Goal: Information Seeking & Learning: Learn about a topic

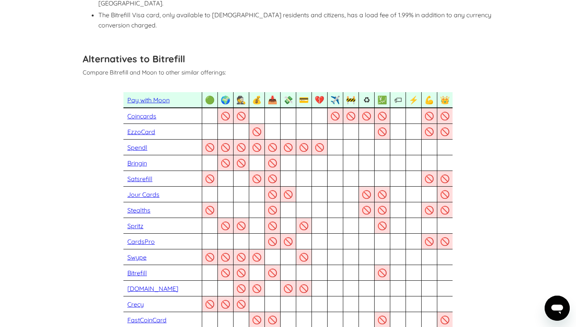
scroll to position [628, 0]
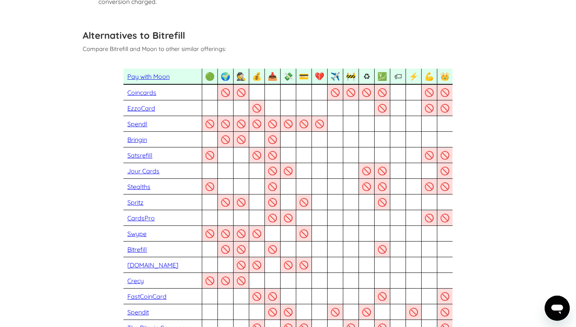
click at [149, 72] on link "Pay with Moon" at bounding box center [148, 76] width 42 height 8
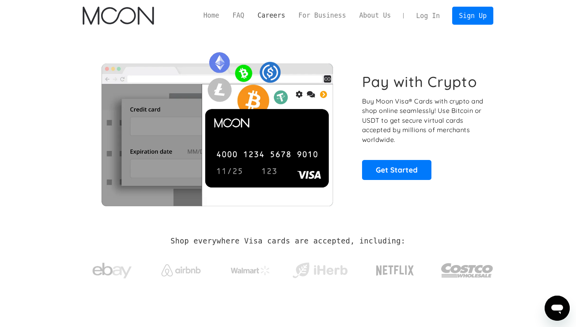
click at [270, 16] on link "Careers" at bounding box center [271, 16] width 41 height 10
click at [238, 16] on link "FAQ" at bounding box center [238, 16] width 25 height 10
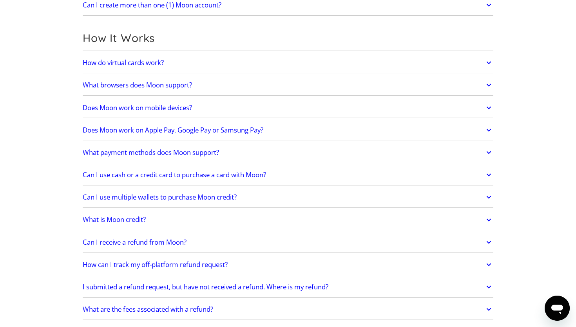
scroll to position [209, 0]
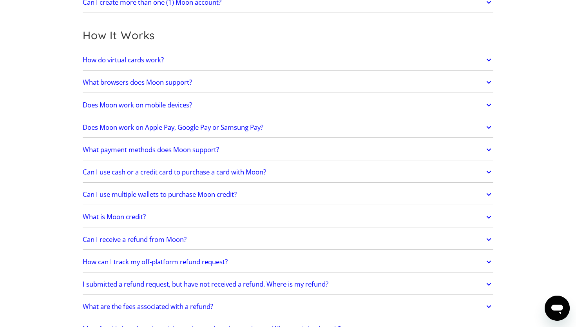
click at [208, 61] on link "How do virtual cards work?" at bounding box center [288, 60] width 410 height 16
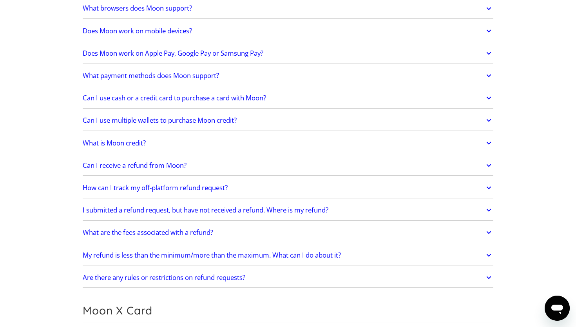
scroll to position [314, 0]
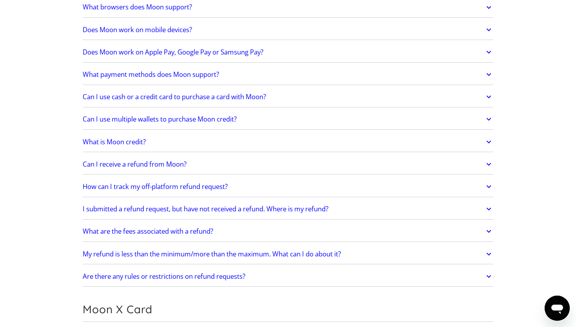
click at [215, 73] on h2 "What payment methods does Moon support?" at bounding box center [151, 74] width 136 height 8
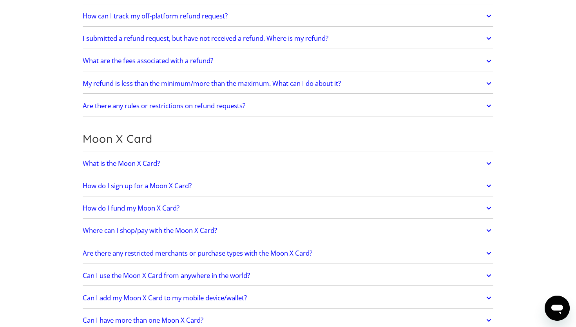
scroll to position [517, 0]
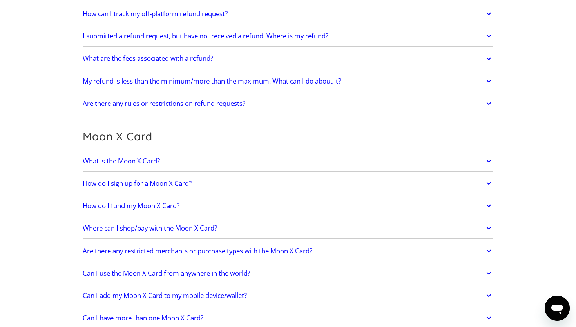
click at [208, 161] on link "What is the Moon X Card?" at bounding box center [288, 161] width 410 height 16
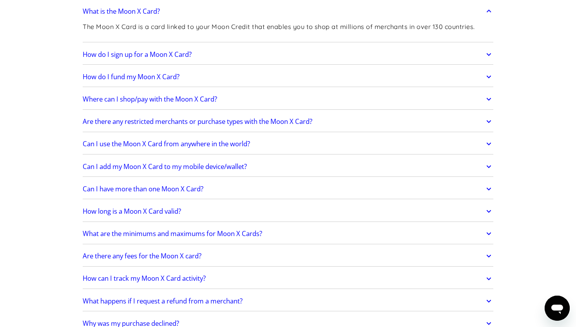
scroll to position [668, 0]
click at [202, 97] on h2 "Where can I shop/pay with the Moon X Card?" at bounding box center [150, 98] width 134 height 8
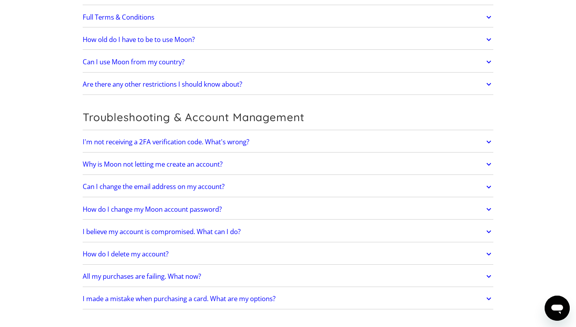
scroll to position [1832, 0]
